Goal: Task Accomplishment & Management: Use online tool/utility

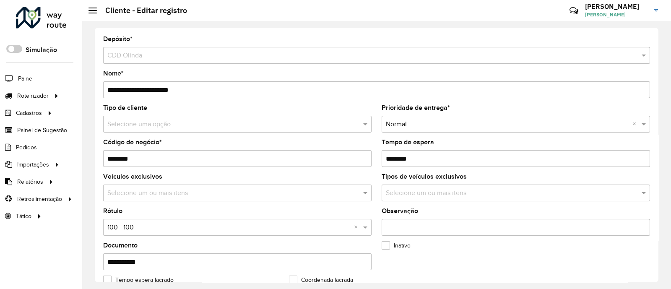
click at [139, 124] on input "text" at bounding box center [228, 124] width 243 height 10
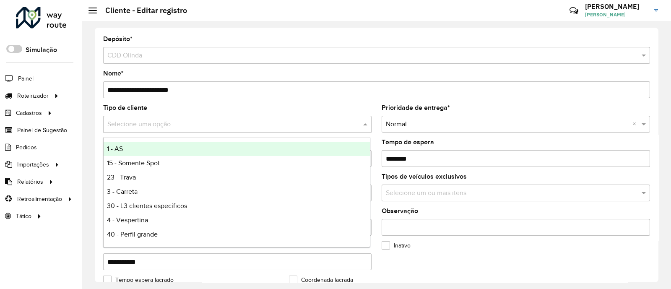
type input "*"
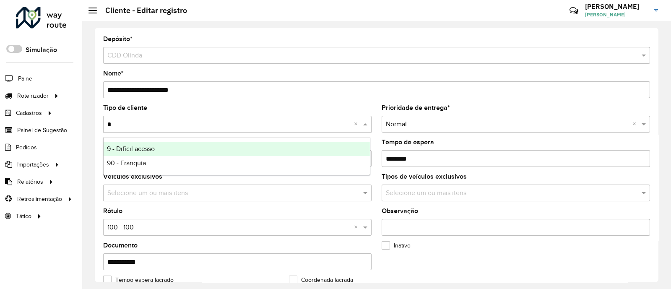
click at [147, 150] on span "9 - Difícil acesso" at bounding box center [131, 148] width 48 height 7
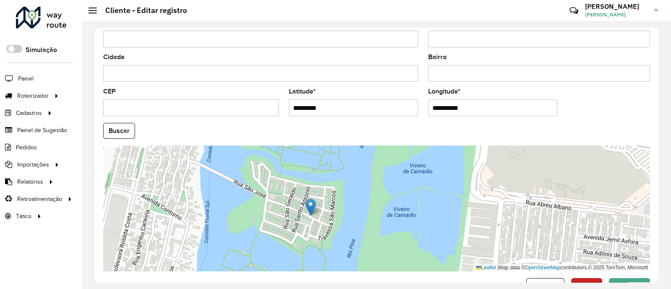
scroll to position [335, 0]
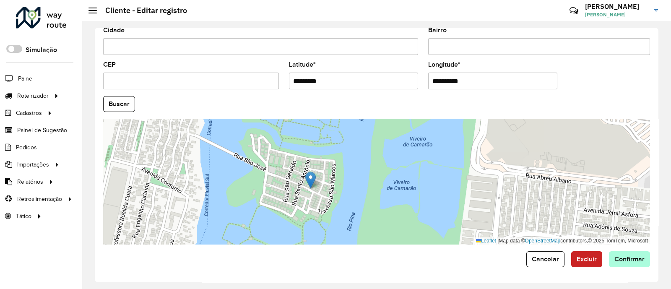
drag, startPoint x: 631, startPoint y: 251, endPoint x: 625, endPoint y: 265, distance: 16.1
click at [623, 262] on span "Confirmar" at bounding box center [629, 258] width 30 height 7
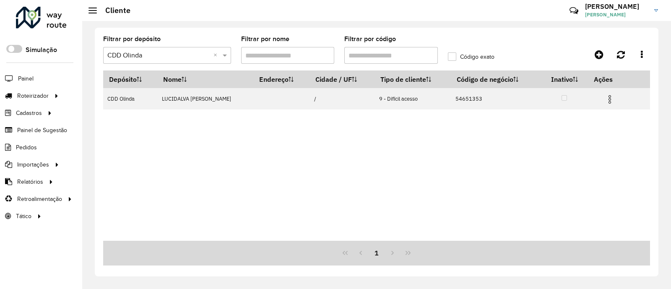
click at [363, 55] on input "Filtrar por código" at bounding box center [390, 55] width 93 height 17
click at [363, 55] on input "*****" at bounding box center [390, 55] width 93 height 17
paste input "text"
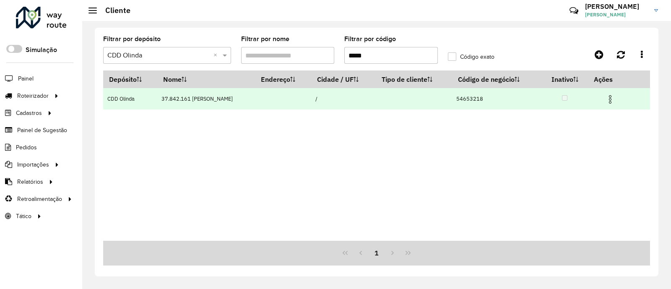
type input "*****"
click at [615, 97] on img at bounding box center [610, 99] width 10 height 10
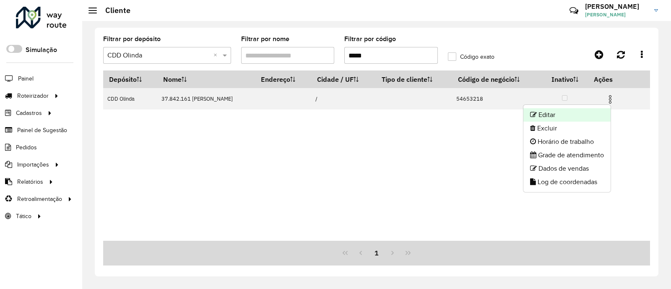
click at [561, 109] on li "Editar" at bounding box center [566, 114] width 87 height 13
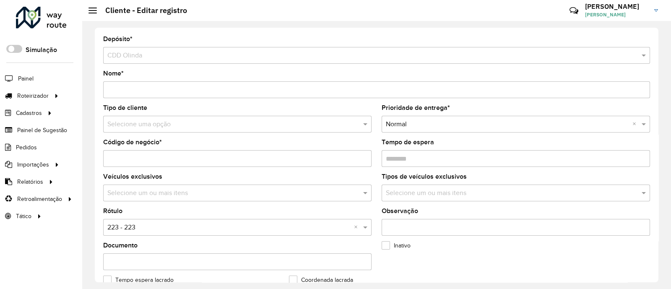
click at [178, 127] on input "text" at bounding box center [228, 124] width 243 height 10
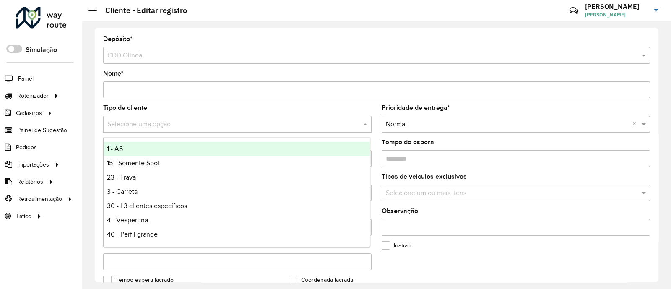
type input "*"
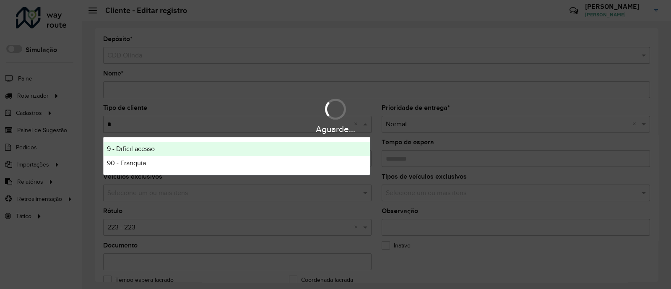
click at [161, 146] on div "9 - Difícil acesso" at bounding box center [237, 149] width 266 height 14
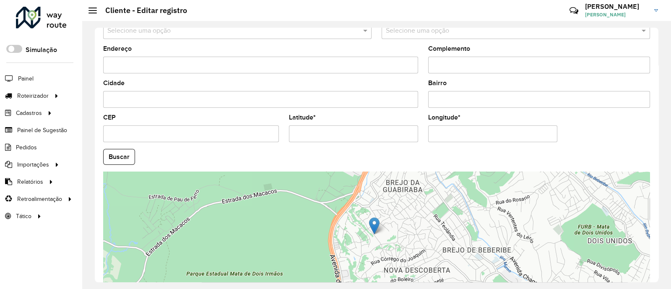
scroll to position [335, 0]
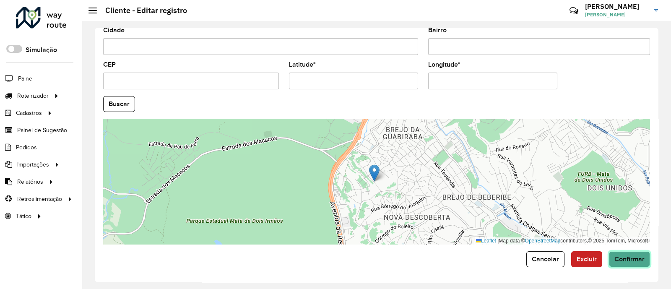
click at [622, 257] on span "Confirmar" at bounding box center [629, 258] width 30 height 7
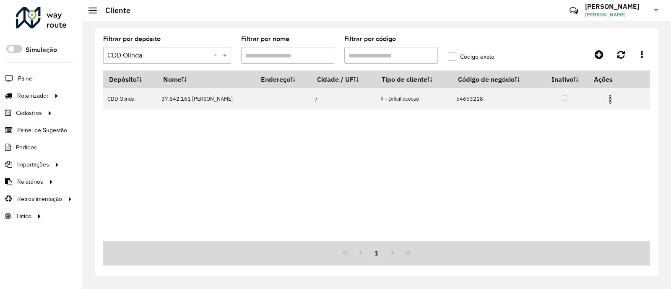
click at [379, 58] on input "Filtrar por código" at bounding box center [390, 55] width 93 height 17
paste input "text"
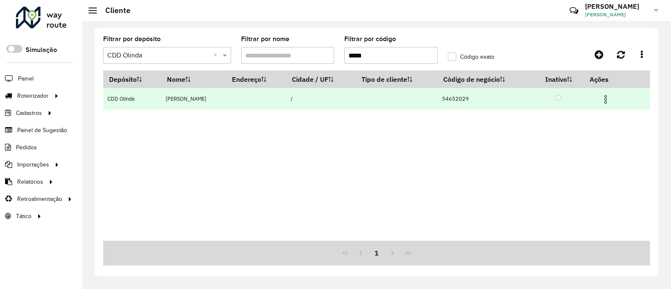
type input "*****"
click at [610, 100] on img at bounding box center [605, 99] width 10 height 10
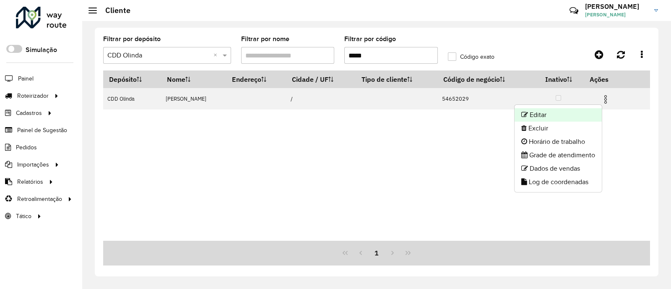
click at [564, 114] on li "Editar" at bounding box center [557, 114] width 87 height 13
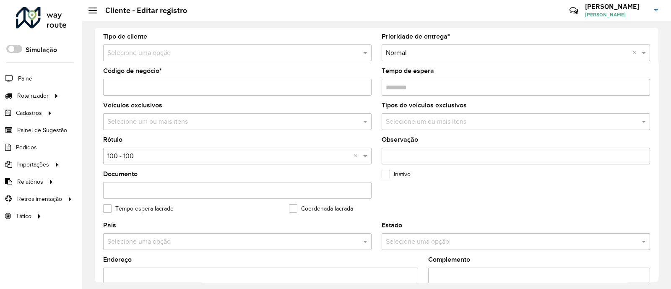
scroll to position [56, 0]
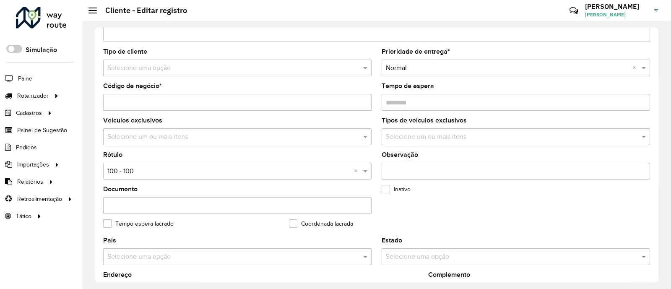
click at [170, 70] on input "text" at bounding box center [228, 68] width 243 height 10
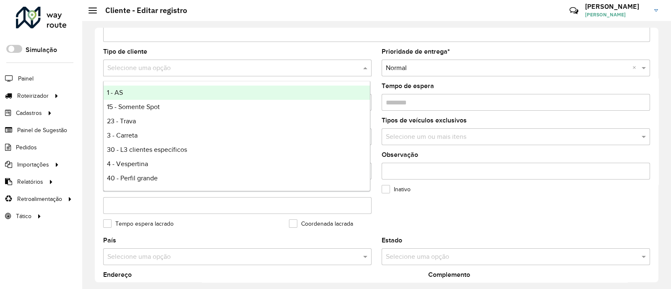
type input "*"
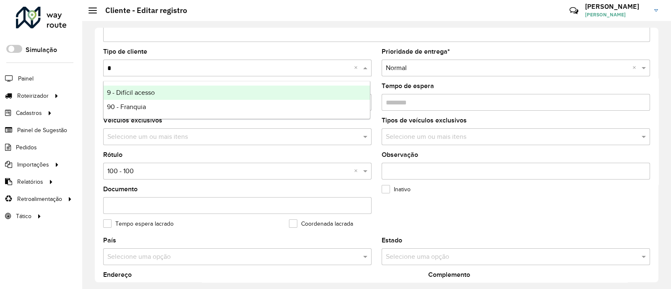
click at [172, 96] on div "9 - Difícil acesso" at bounding box center [237, 93] width 266 height 14
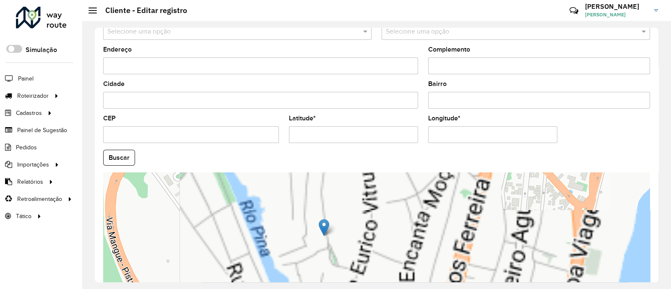
scroll to position [335, 0]
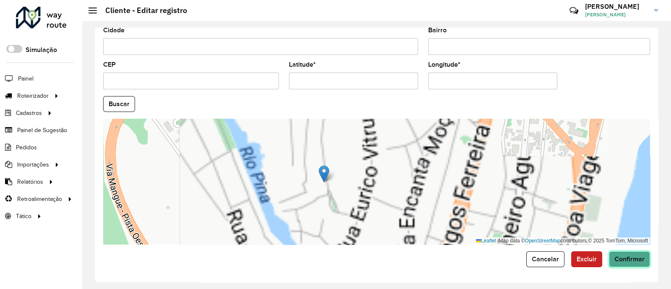
click at [627, 256] on span "Confirmar" at bounding box center [629, 258] width 30 height 7
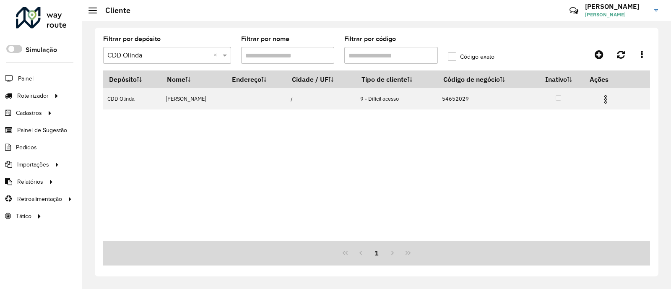
click at [394, 51] on input "Filtrar por código" at bounding box center [390, 55] width 93 height 17
paste input "text"
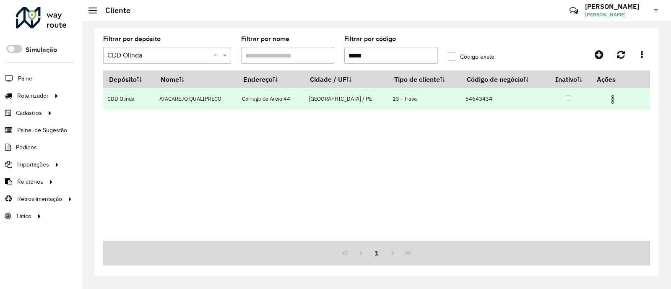
type input "*****"
click at [609, 98] on img at bounding box center [612, 99] width 10 height 10
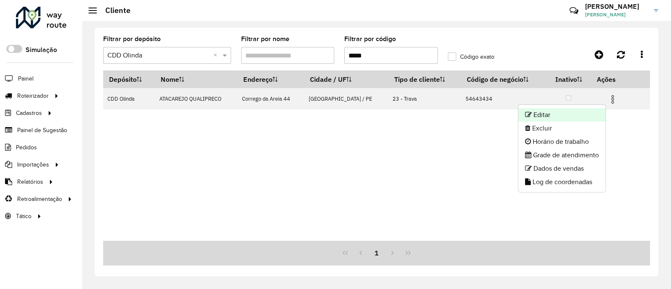
click at [564, 114] on li "Editar" at bounding box center [561, 114] width 87 height 13
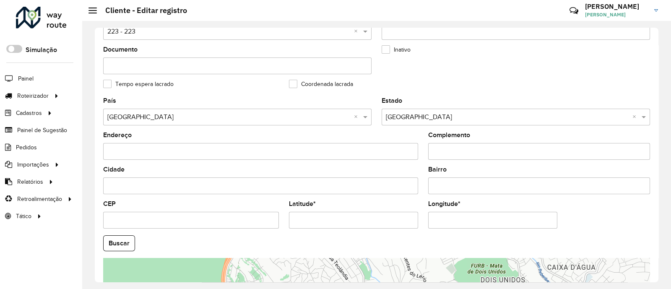
click at [146, 33] on input "text" at bounding box center [228, 32] width 243 height 10
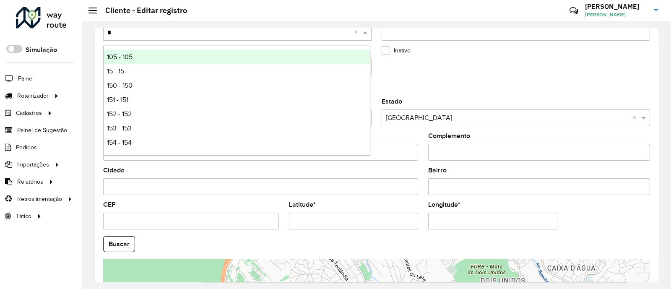
type input "**"
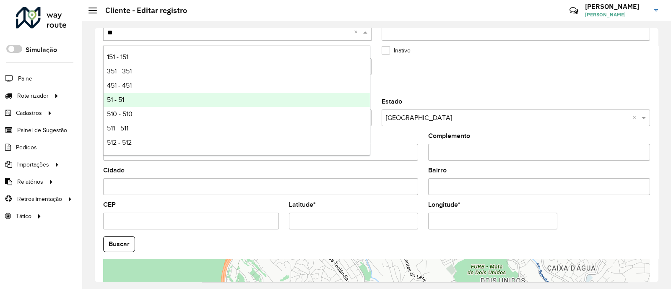
click at [134, 101] on div "51 - 51" at bounding box center [237, 100] width 266 height 14
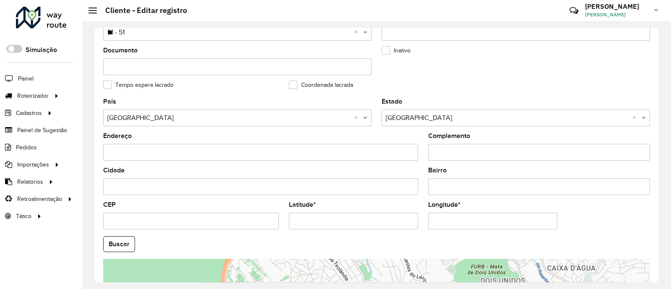
scroll to position [335, 0]
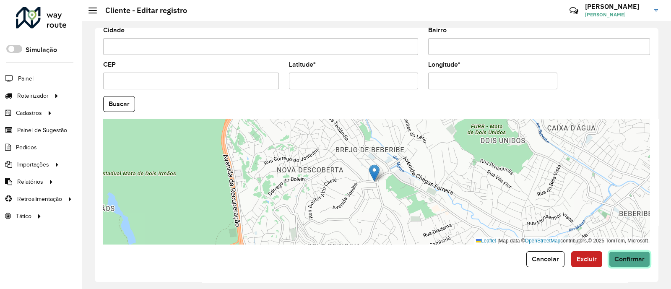
click at [625, 261] on span "Confirmar" at bounding box center [629, 258] width 30 height 7
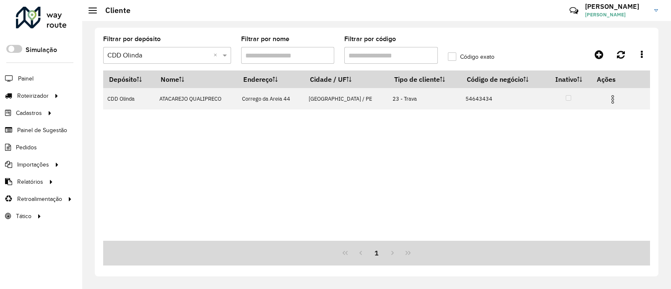
click at [377, 53] on input "Filtrar por código" at bounding box center [390, 55] width 93 height 17
click at [377, 53] on input "*****" at bounding box center [390, 55] width 93 height 17
paste input "text"
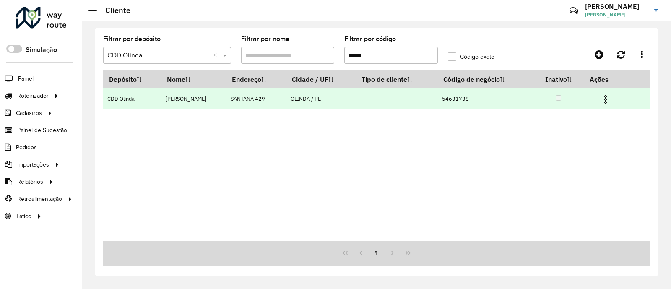
type input "*****"
click at [610, 100] on img at bounding box center [605, 99] width 10 height 10
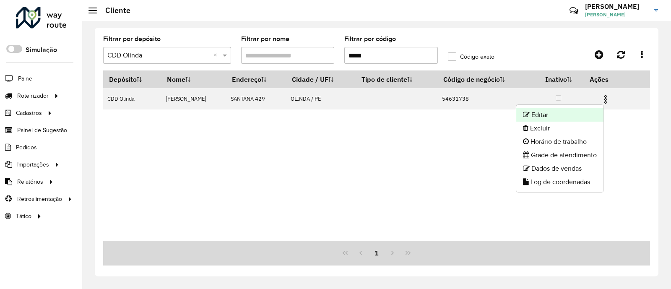
click at [547, 116] on li "Editar" at bounding box center [559, 114] width 87 height 13
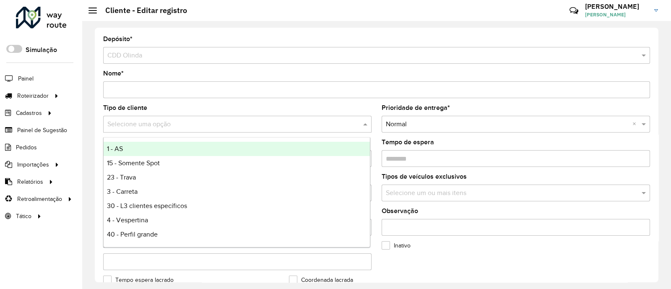
click at [176, 125] on input "text" at bounding box center [228, 124] width 243 height 10
type input "*"
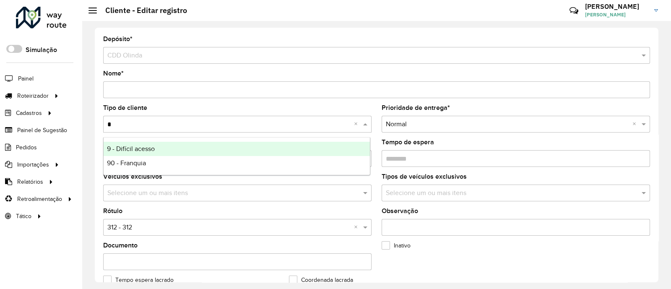
click at [161, 152] on div "9 - Difícil acesso" at bounding box center [237, 149] width 266 height 14
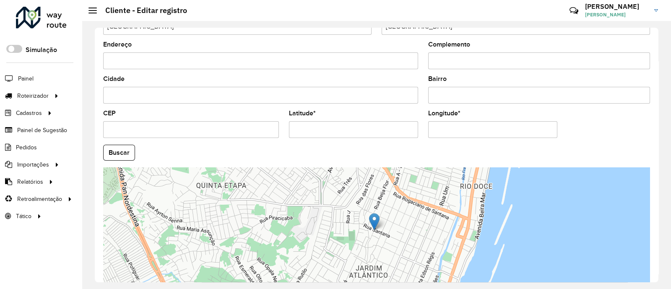
scroll to position [335, 0]
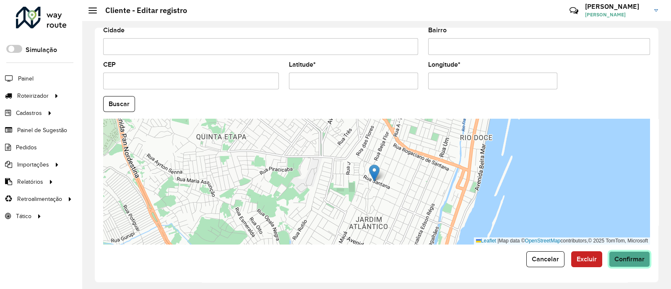
click at [643, 261] on button "Confirmar" at bounding box center [629, 259] width 41 height 16
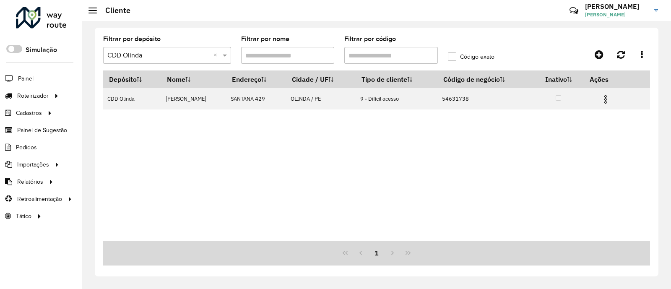
click at [405, 62] on input "Filtrar por código" at bounding box center [390, 55] width 93 height 17
paste input "text"
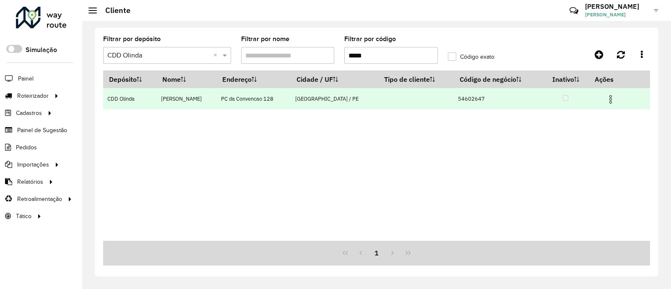
type input "*****"
click at [613, 103] on img at bounding box center [610, 99] width 10 height 10
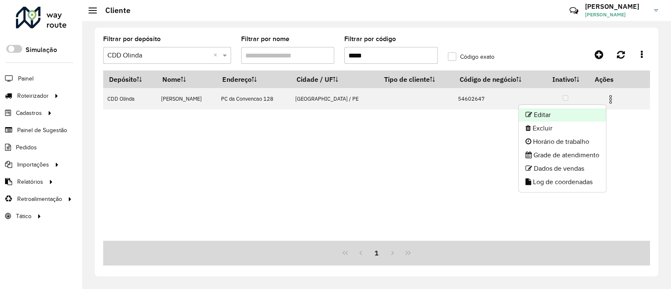
click at [573, 112] on li "Editar" at bounding box center [561, 114] width 87 height 13
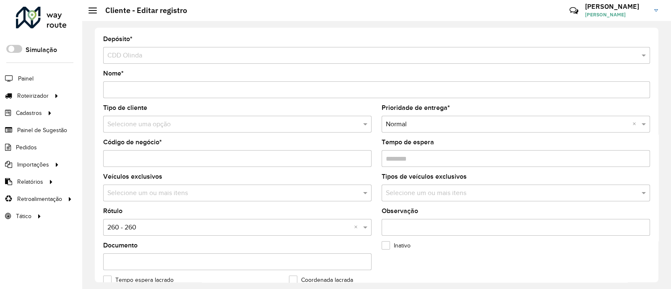
click at [134, 128] on input "text" at bounding box center [228, 124] width 243 height 10
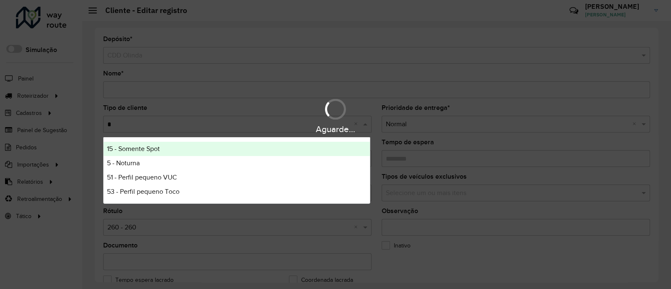
type input "**"
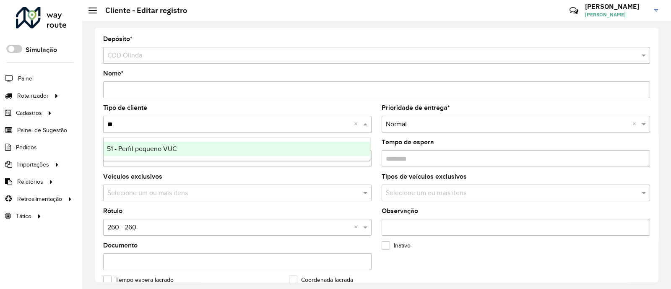
click at [134, 145] on span "51 - Perfil pequeno VUC" at bounding box center [142, 148] width 70 height 7
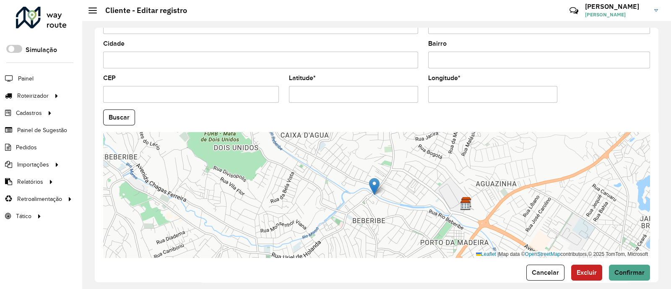
scroll to position [335, 0]
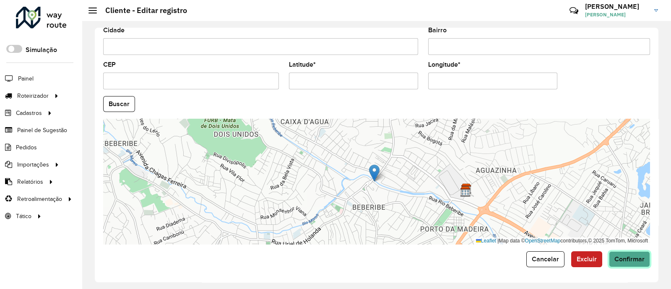
click at [636, 259] on span "Confirmar" at bounding box center [629, 258] width 30 height 7
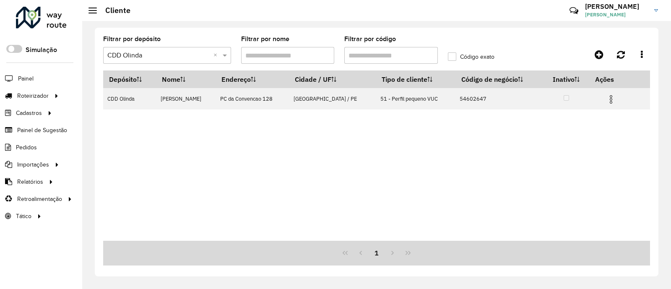
click at [365, 60] on input "Filtrar por código" at bounding box center [390, 55] width 93 height 17
paste input "text"
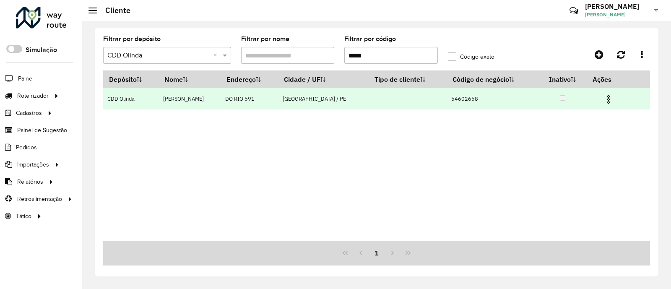
type input "*****"
click at [605, 100] on img at bounding box center [608, 99] width 10 height 10
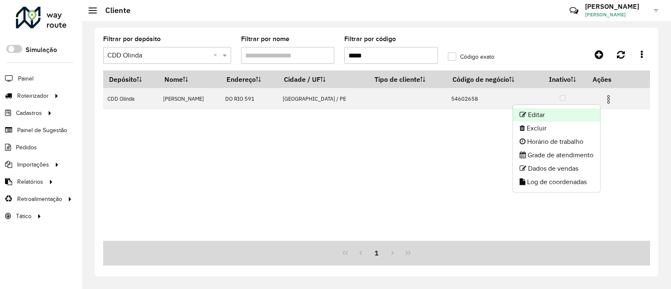
click at [545, 116] on li "Editar" at bounding box center [556, 114] width 87 height 13
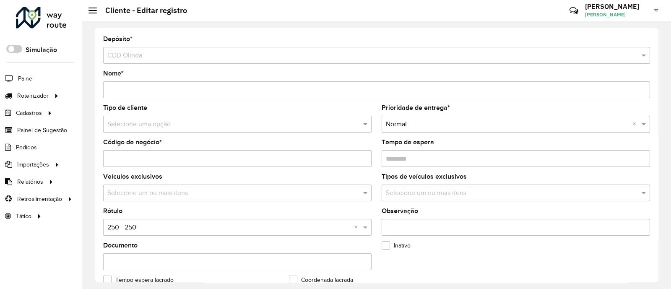
click at [174, 132] on div "Selecione uma opção" at bounding box center [237, 124] width 268 height 17
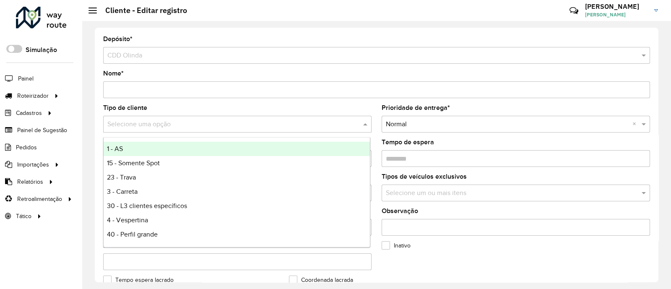
type input "*"
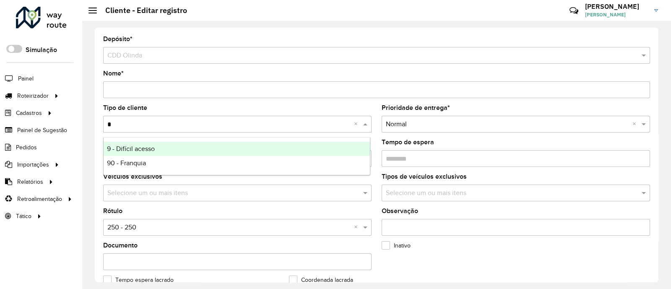
click at [172, 152] on div "9 - Difícil acesso" at bounding box center [237, 149] width 266 height 14
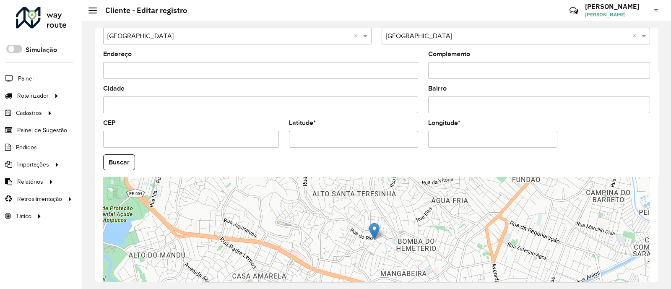
scroll to position [335, 0]
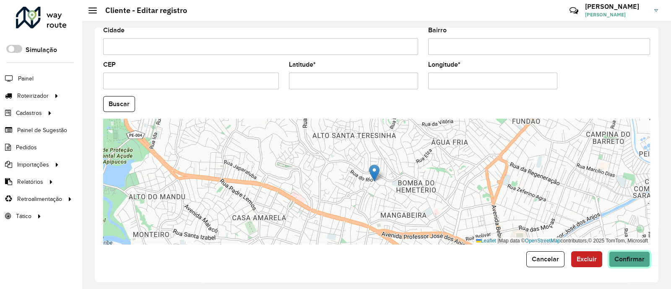
click at [629, 257] on span "Confirmar" at bounding box center [629, 258] width 30 height 7
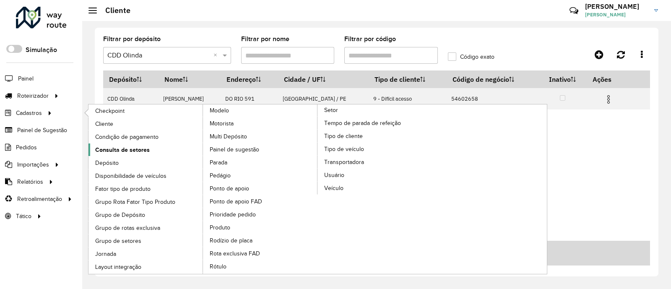
click at [136, 152] on span "Consulta de setores" at bounding box center [122, 149] width 54 height 9
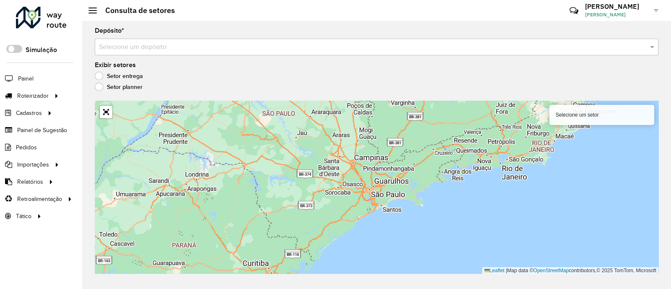
click at [213, 49] on input "text" at bounding box center [368, 47] width 538 height 10
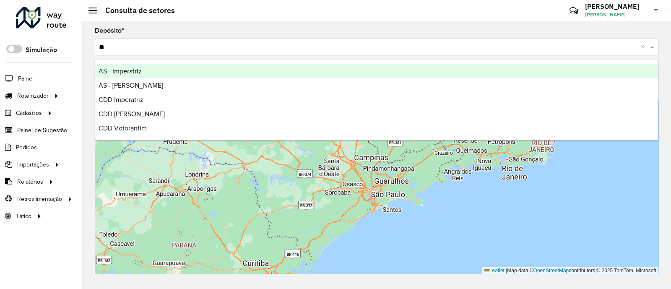
type input "***"
